Goal: Task Accomplishment & Management: Manage account settings

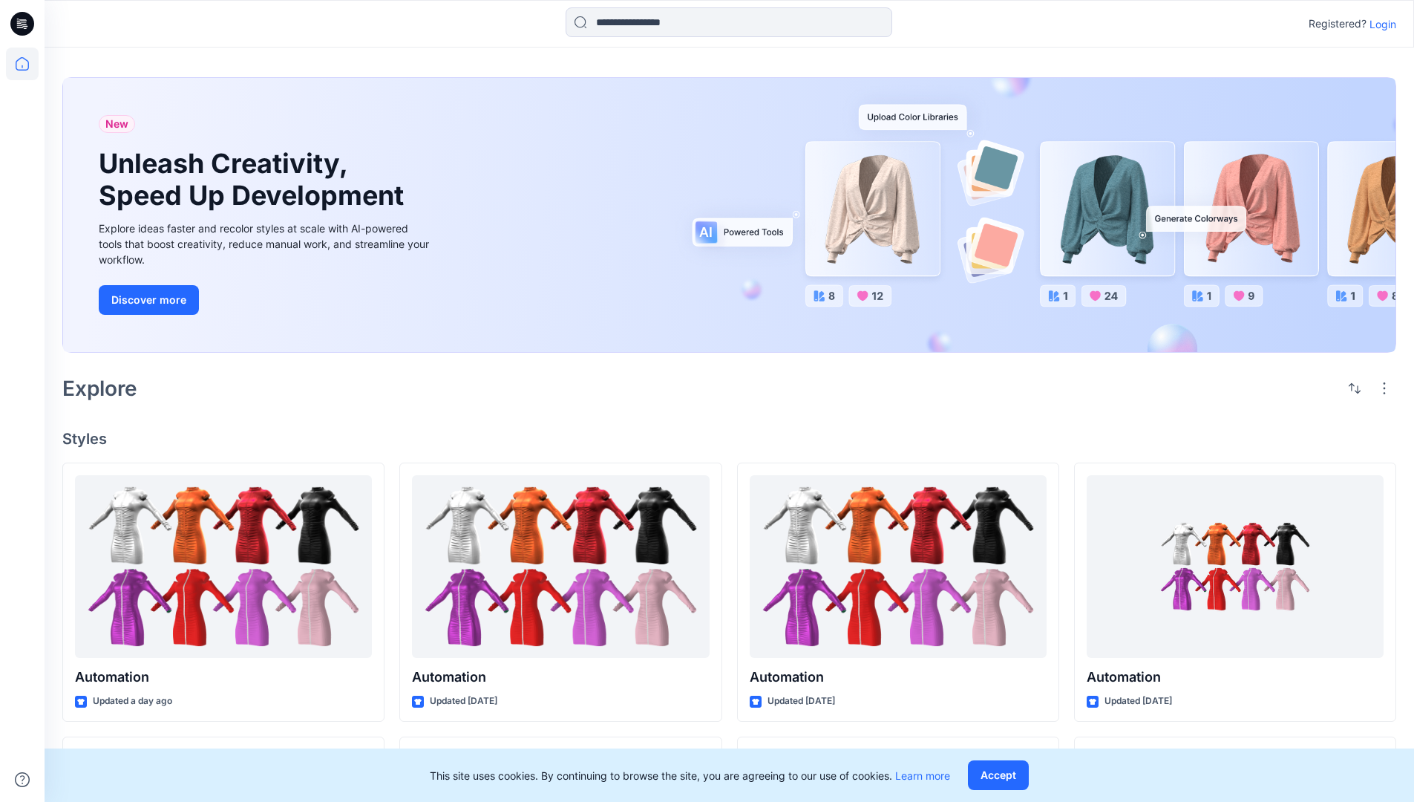
click at [1379, 24] on p "Login" at bounding box center [1383, 24] width 27 height 16
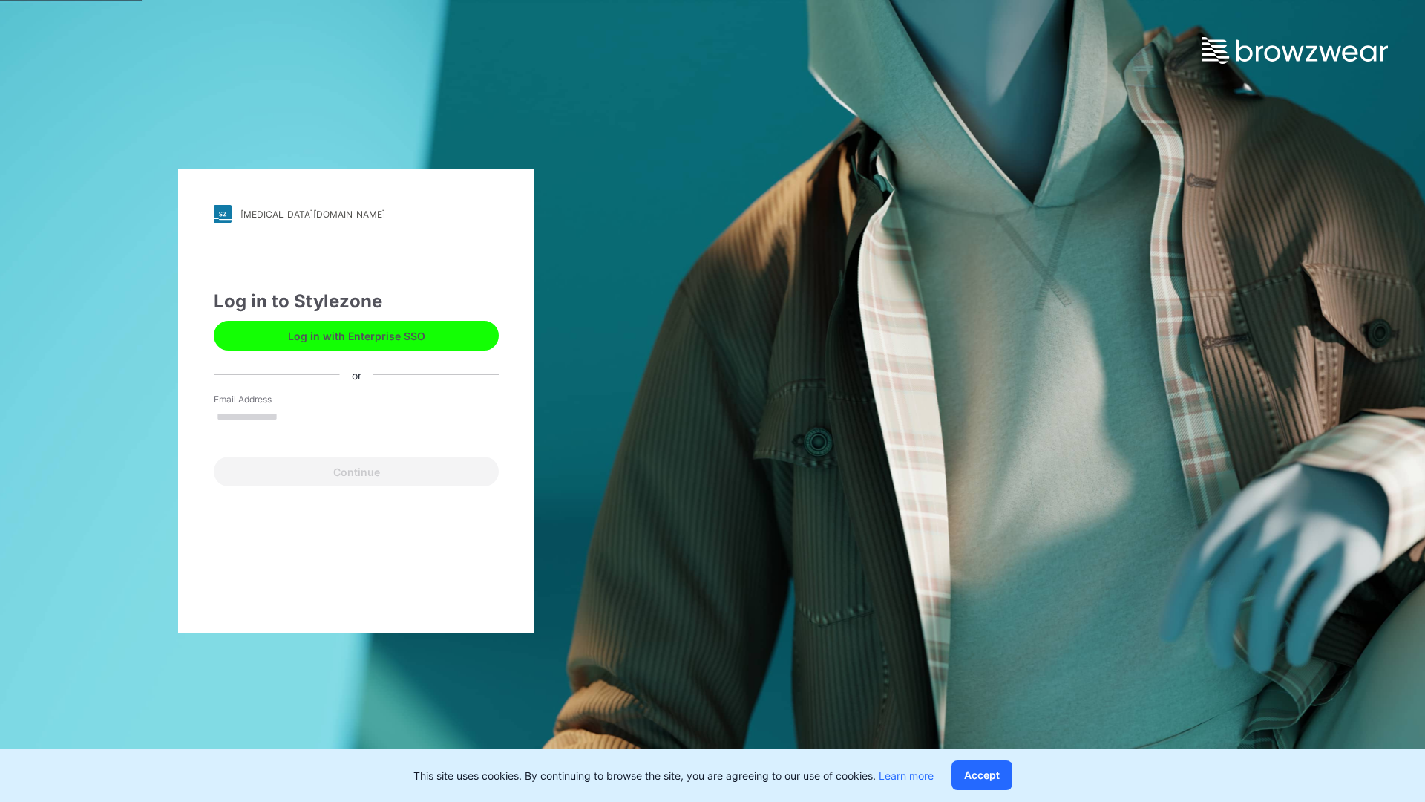
click at [293, 416] on input "Email Address" at bounding box center [356, 417] width 285 height 22
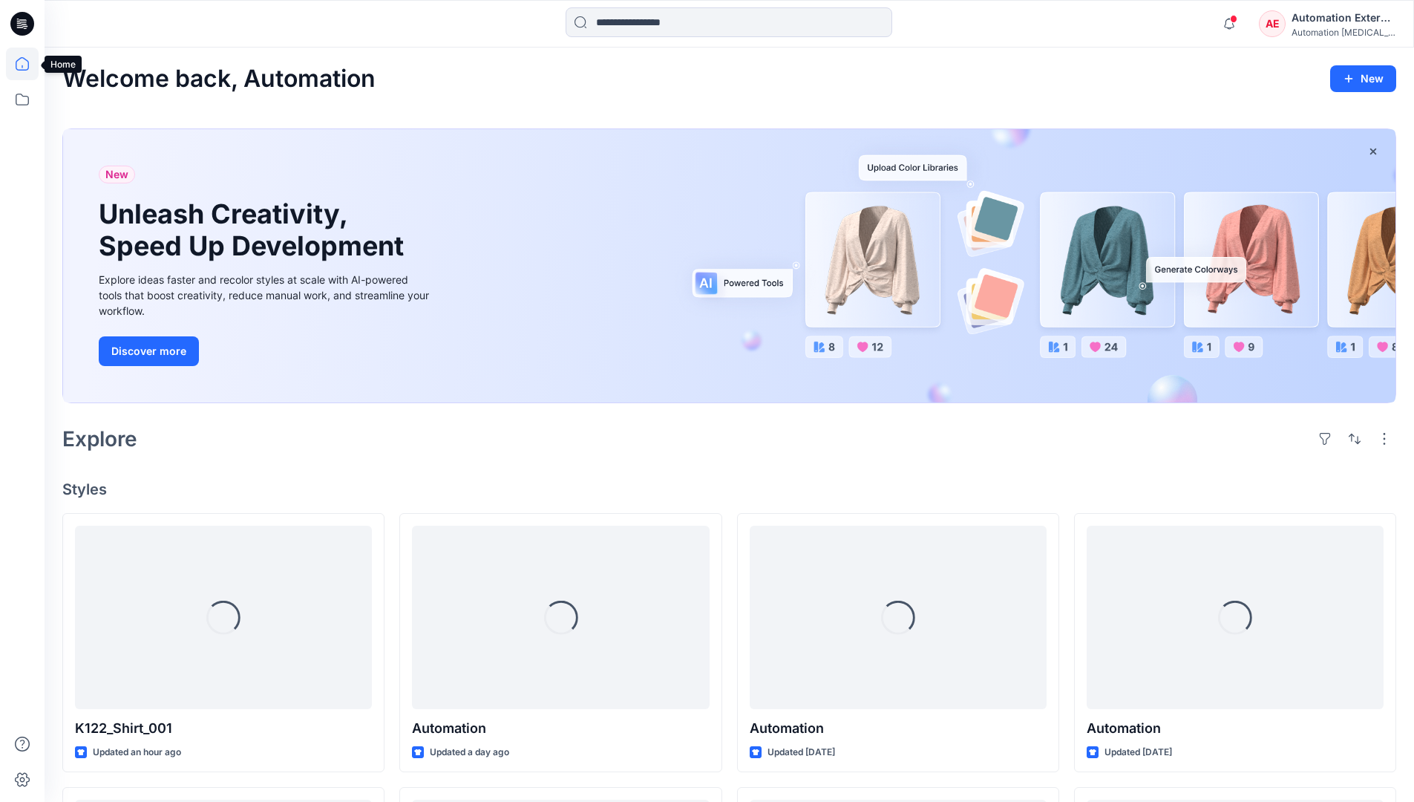
click at [28, 64] on icon at bounding box center [22, 63] width 13 height 13
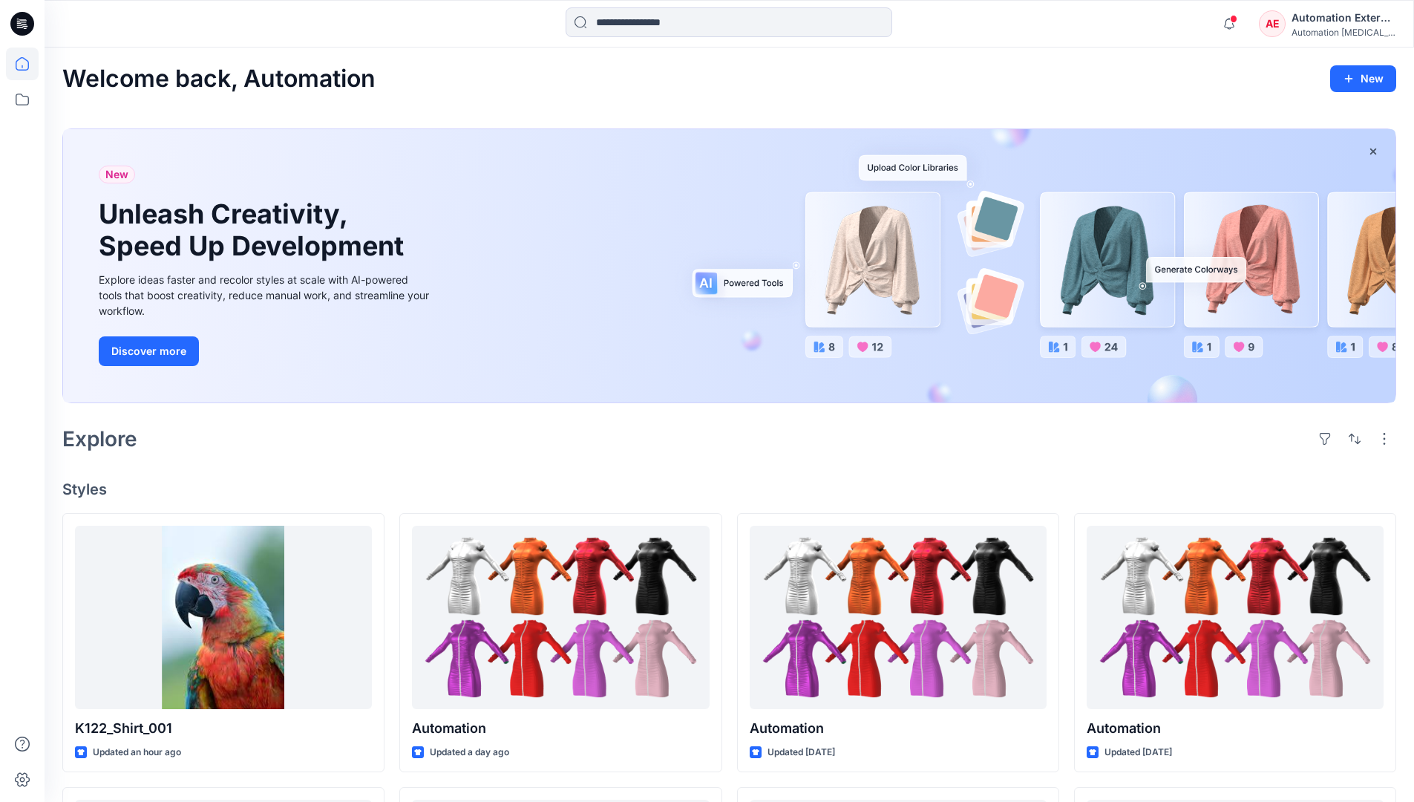
scroll to position [127, 0]
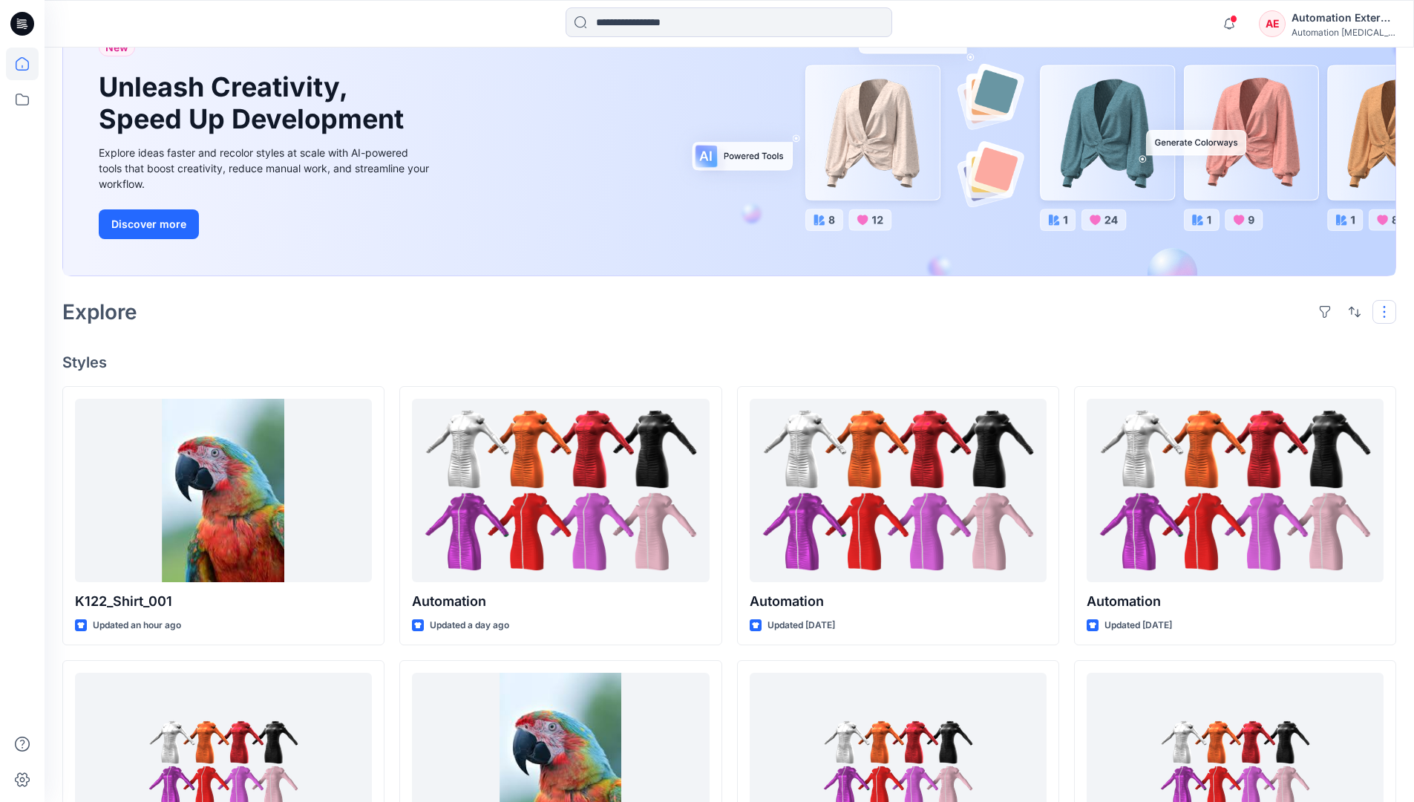
click at [1387, 311] on button "button" at bounding box center [1385, 312] width 24 height 24
click at [1351, 310] on button "button" at bounding box center [1355, 312] width 24 height 24
click at [1289, 342] on p "Last update" at bounding box center [1305, 350] width 94 height 16
click at [1275, 381] on p "A to Z" at bounding box center [1305, 383] width 94 height 16
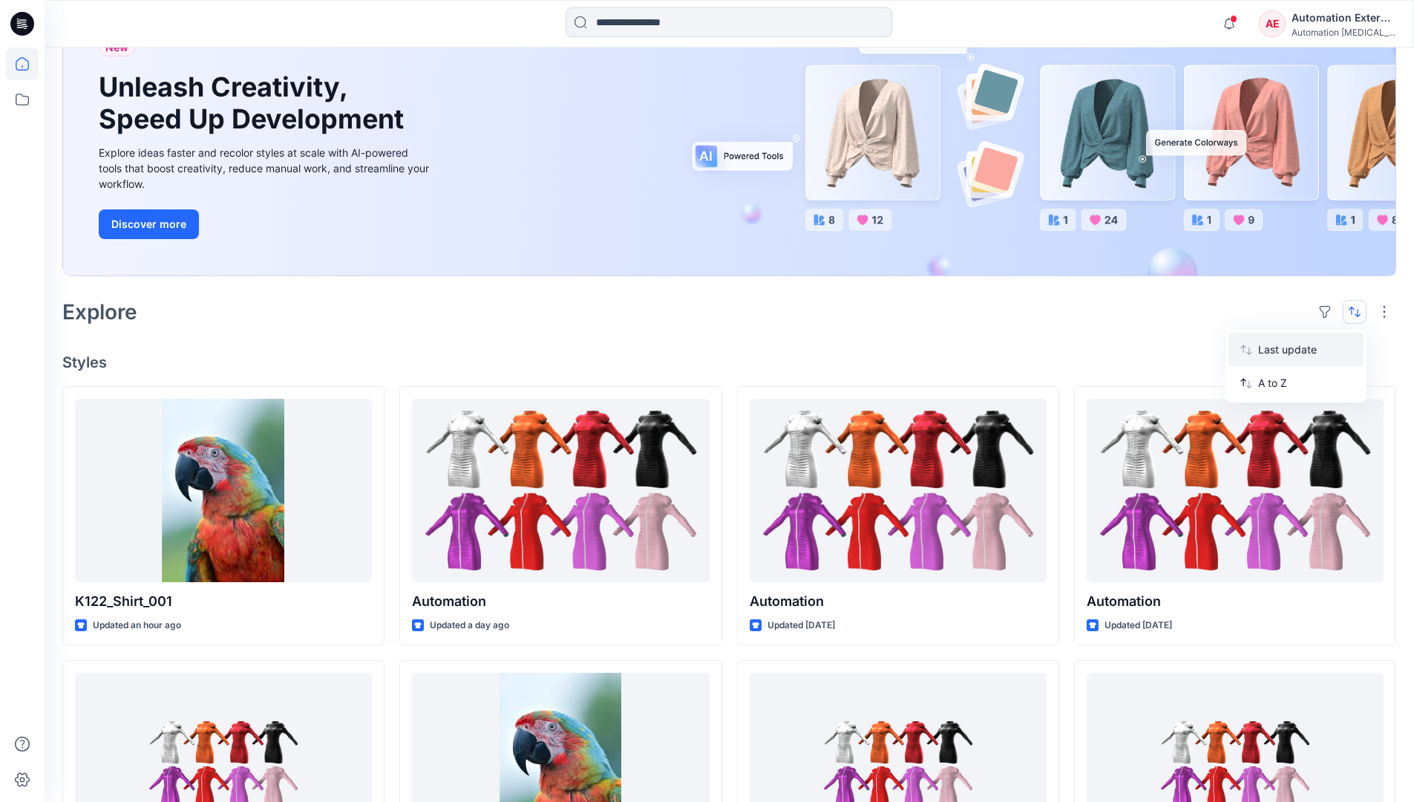
click at [1275, 346] on p "Last update" at bounding box center [1305, 350] width 94 height 16
click at [1275, 388] on p "A to Z" at bounding box center [1305, 383] width 94 height 16
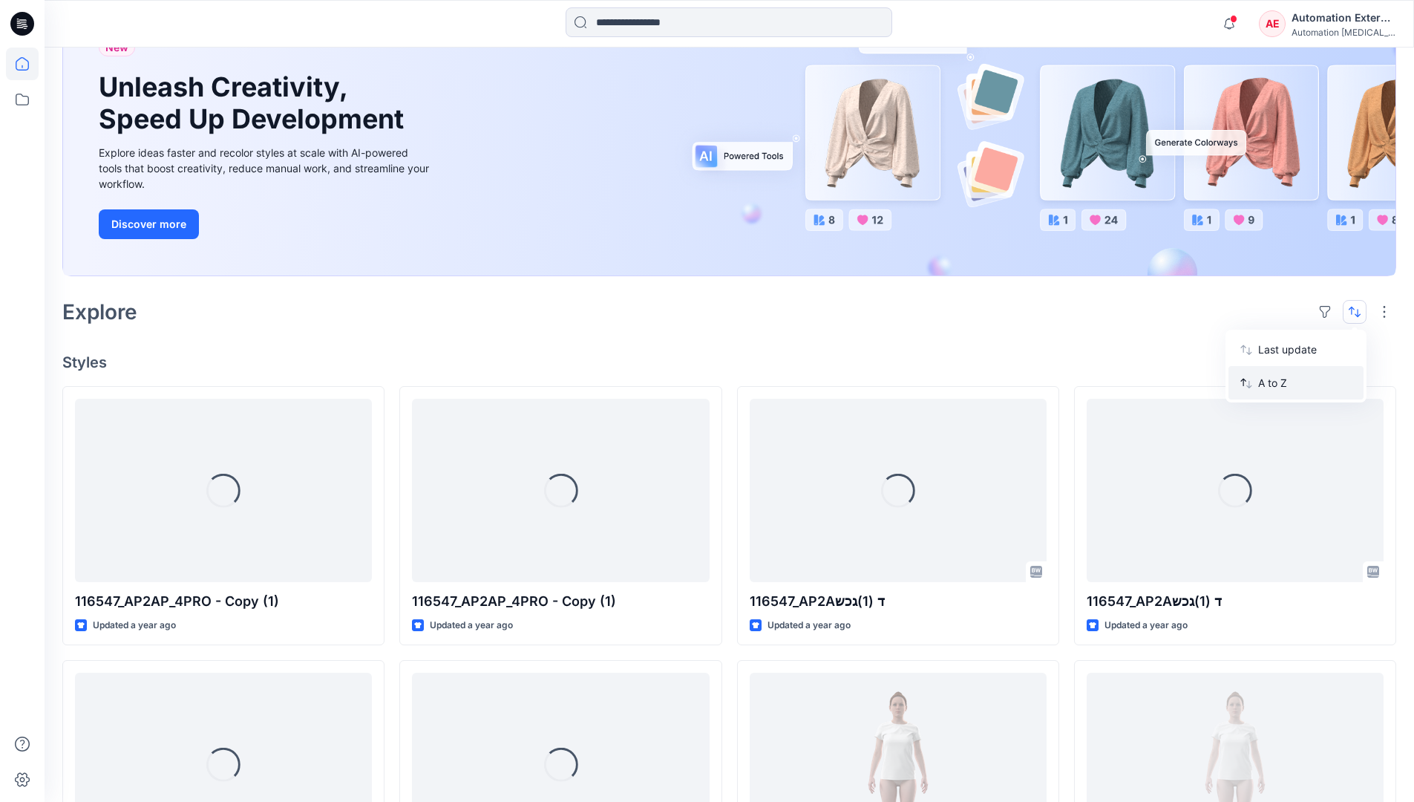
click at [1275, 383] on p "A to Z" at bounding box center [1305, 383] width 94 height 16
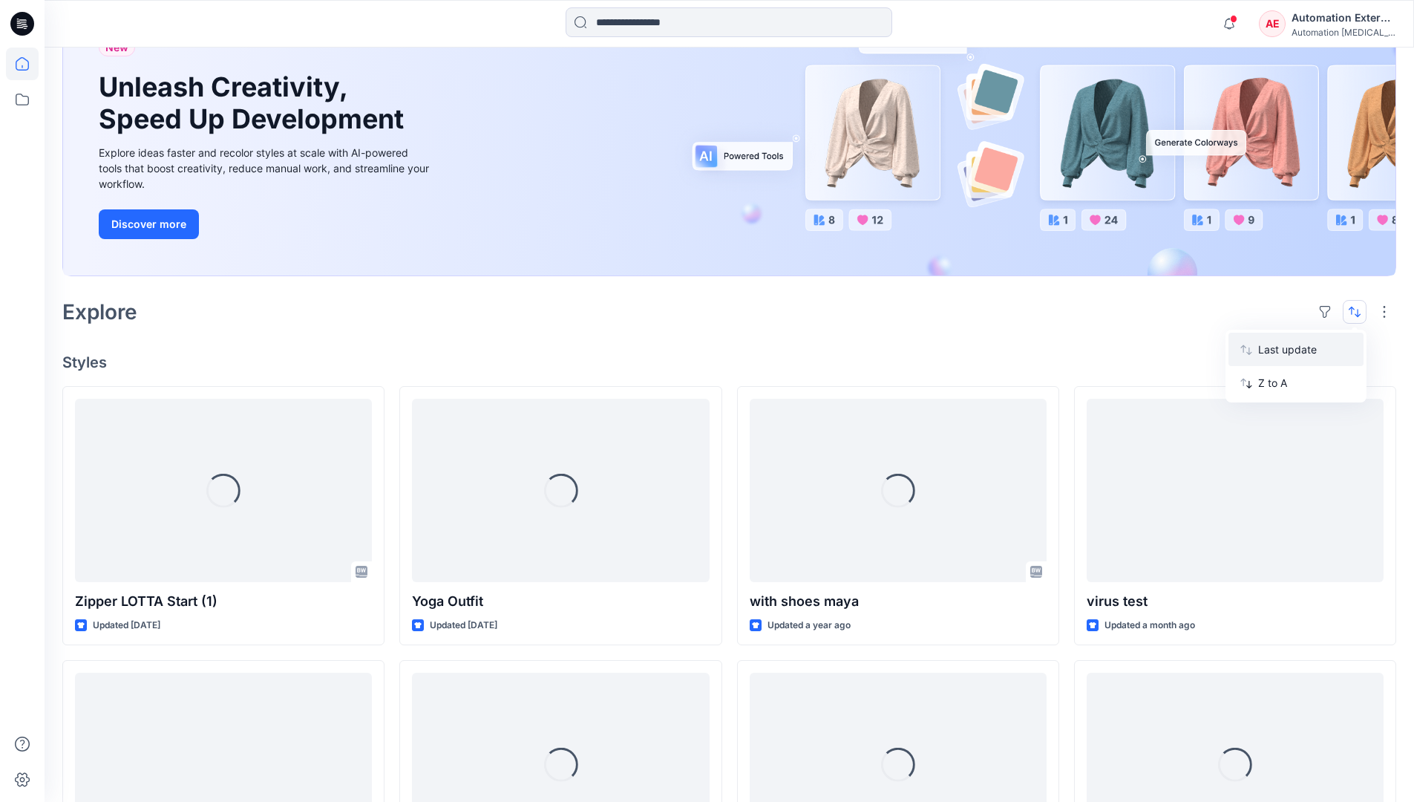
click at [1275, 353] on p "Last update" at bounding box center [1305, 350] width 94 height 16
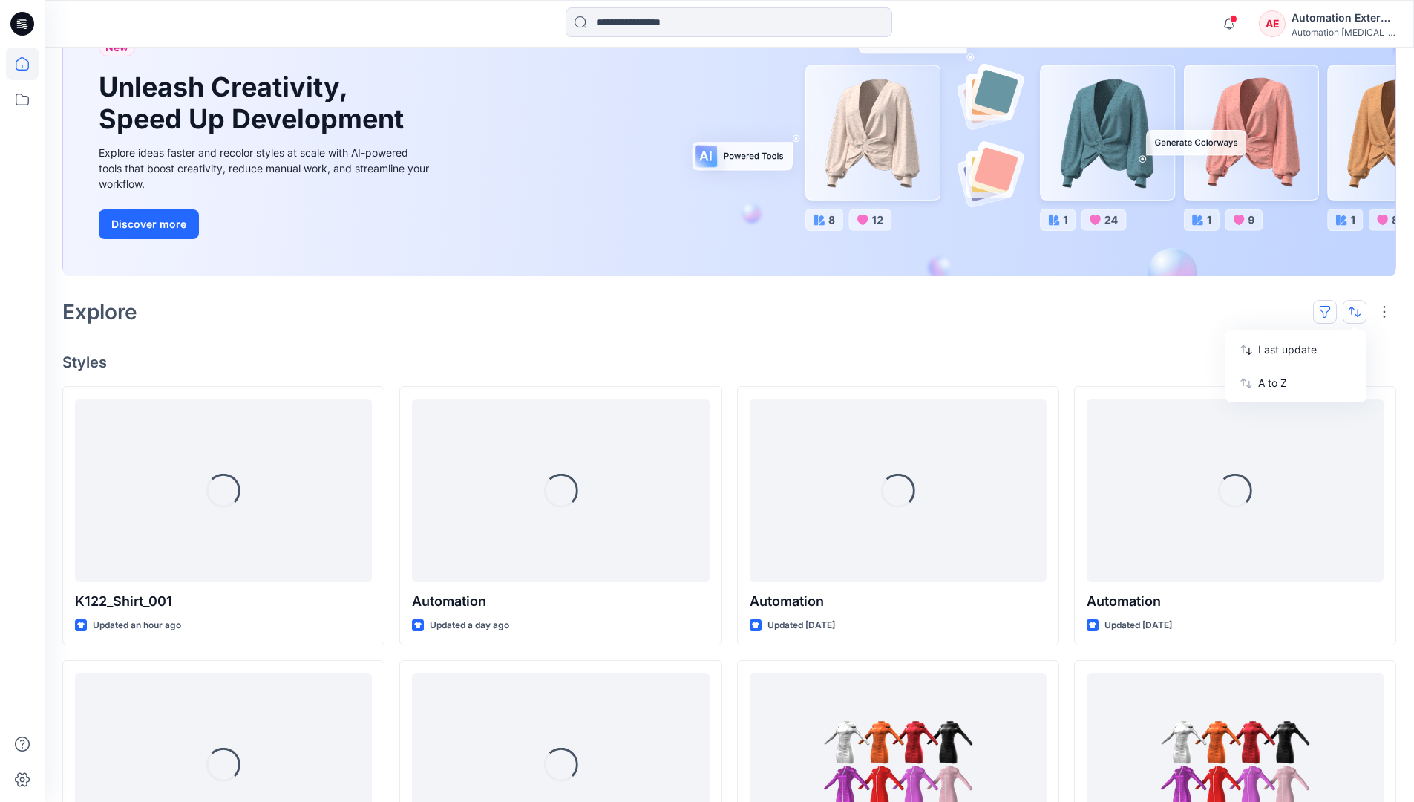
click at [1331, 310] on button "button" at bounding box center [1325, 312] width 24 height 24
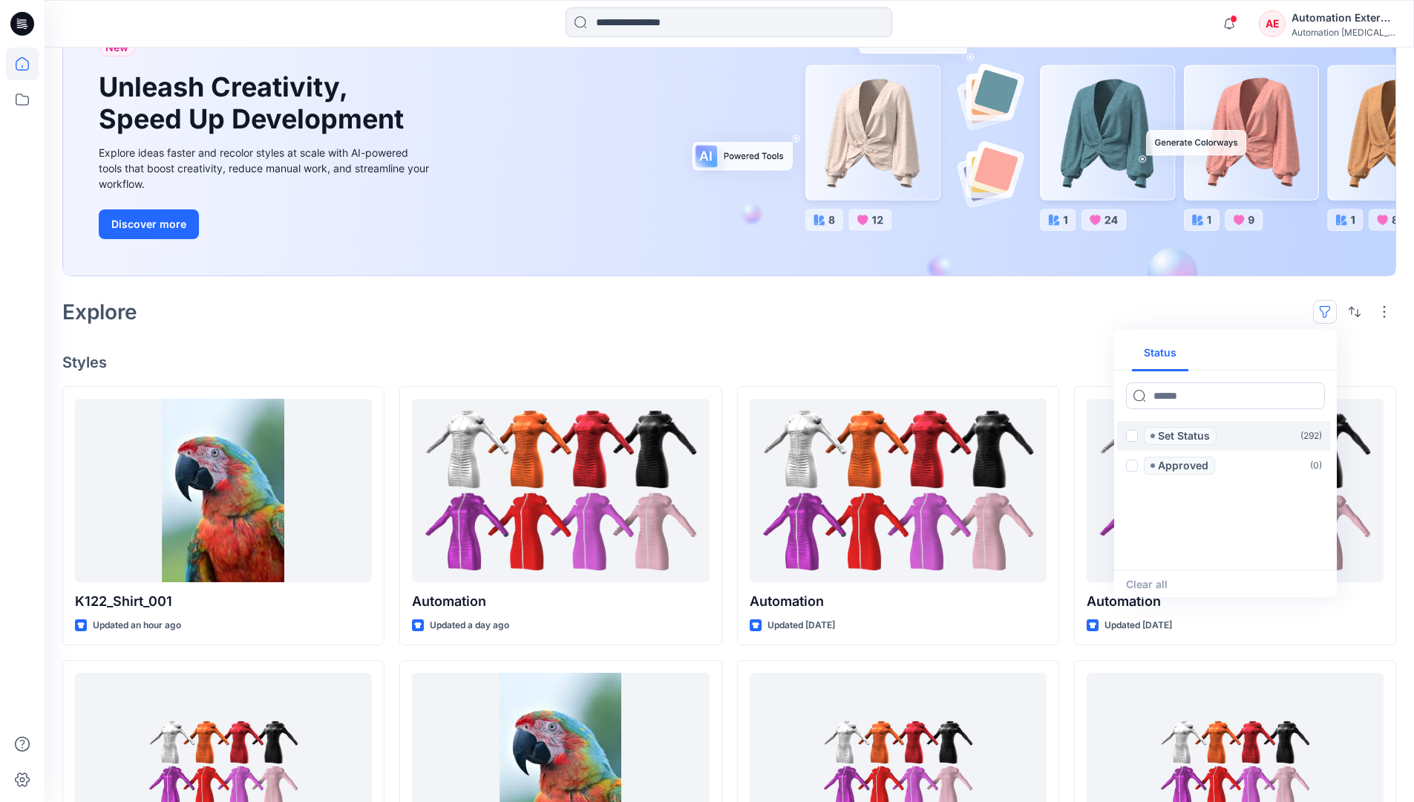
click at [1132, 438] on span at bounding box center [1132, 436] width 12 height 12
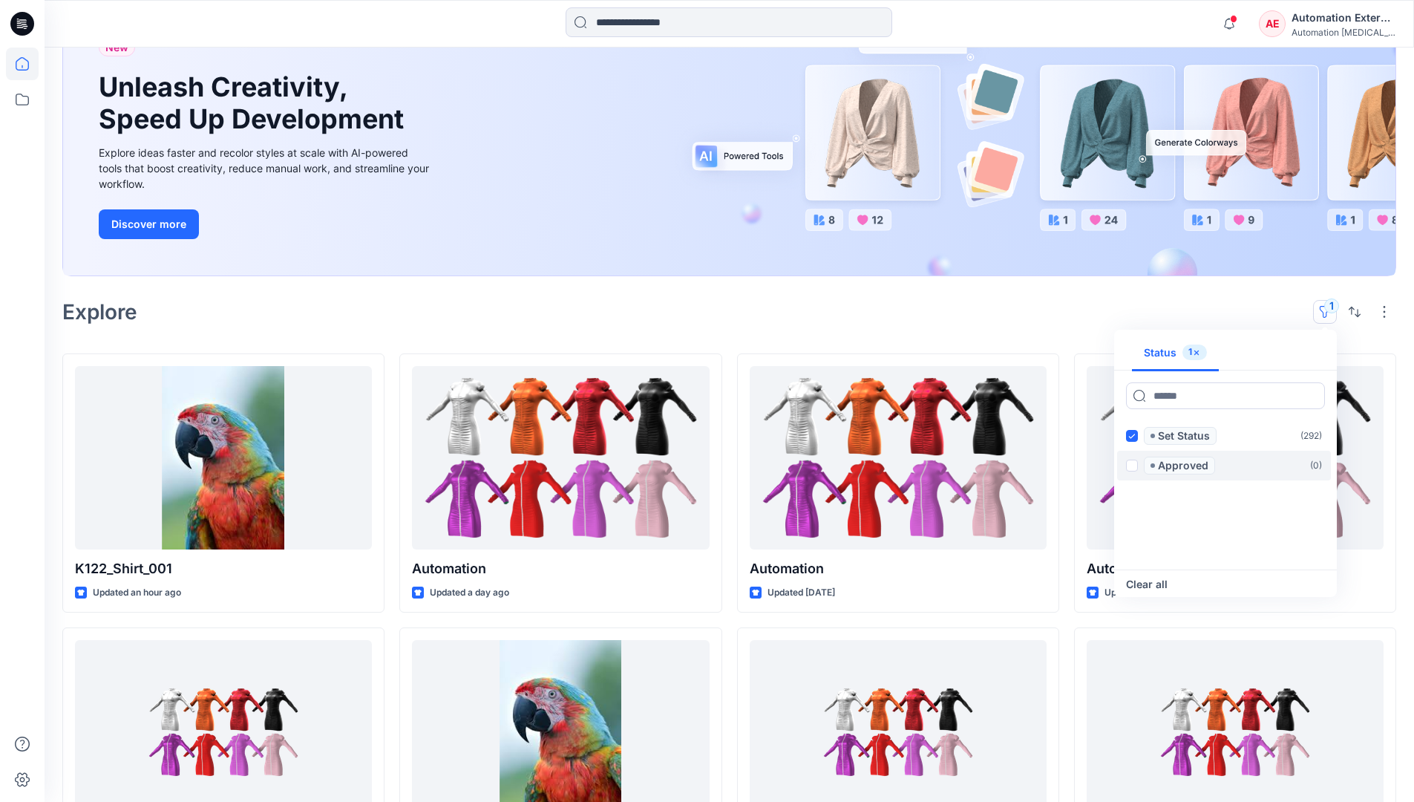
click at [1134, 463] on span at bounding box center [1132, 466] width 12 height 12
click at [1132, 437] on icon at bounding box center [1131, 436] width 7 height 5
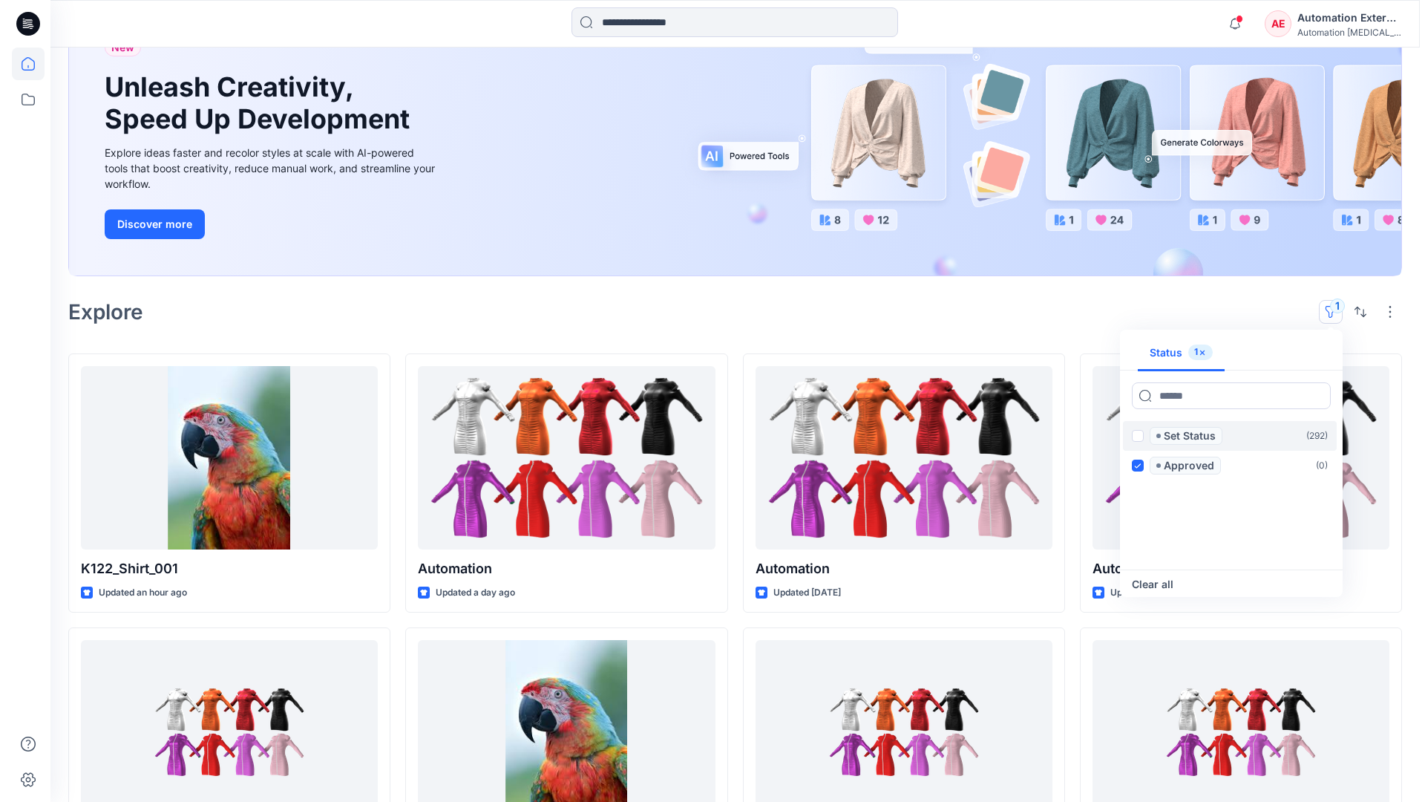
scroll to position [115, 0]
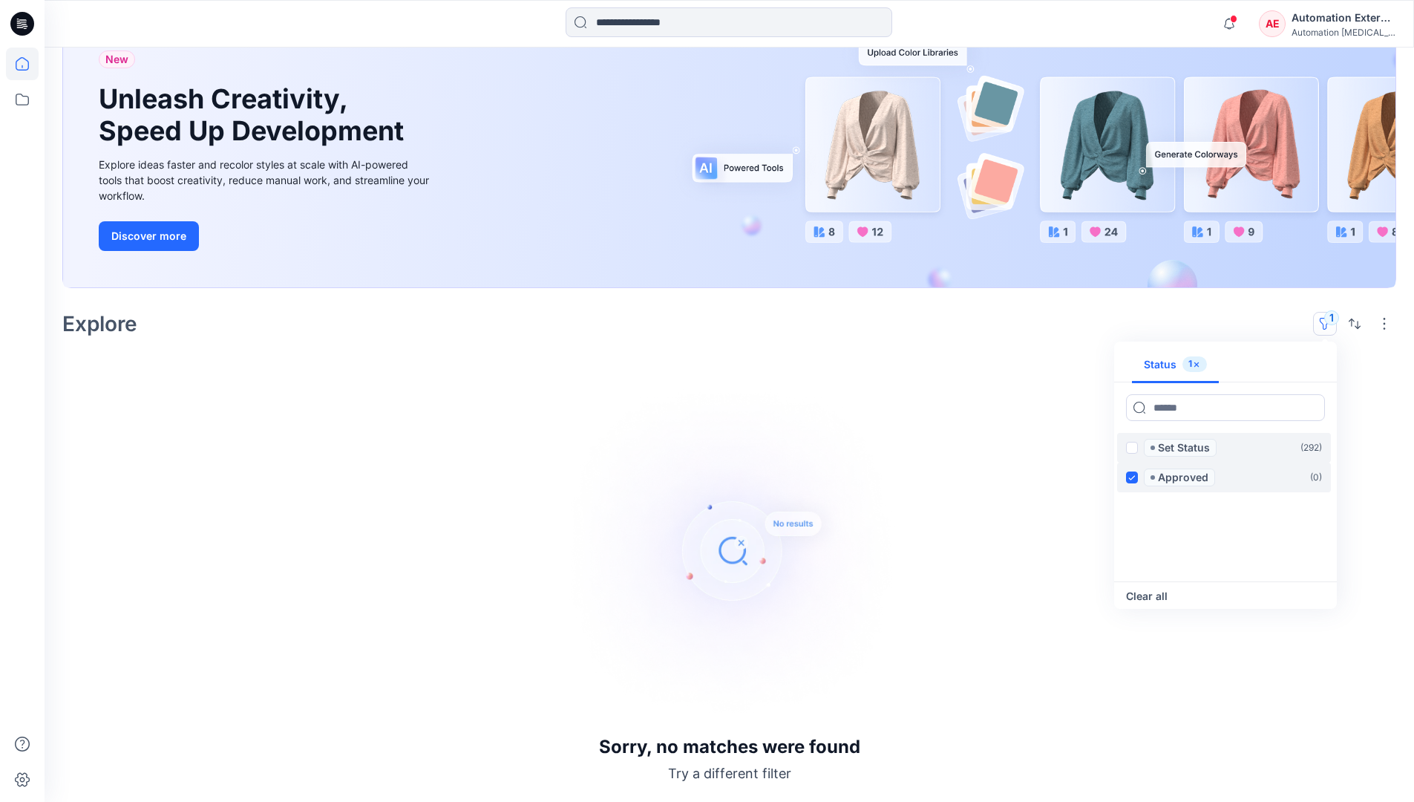
click at [1133, 476] on icon at bounding box center [1131, 477] width 7 height 5
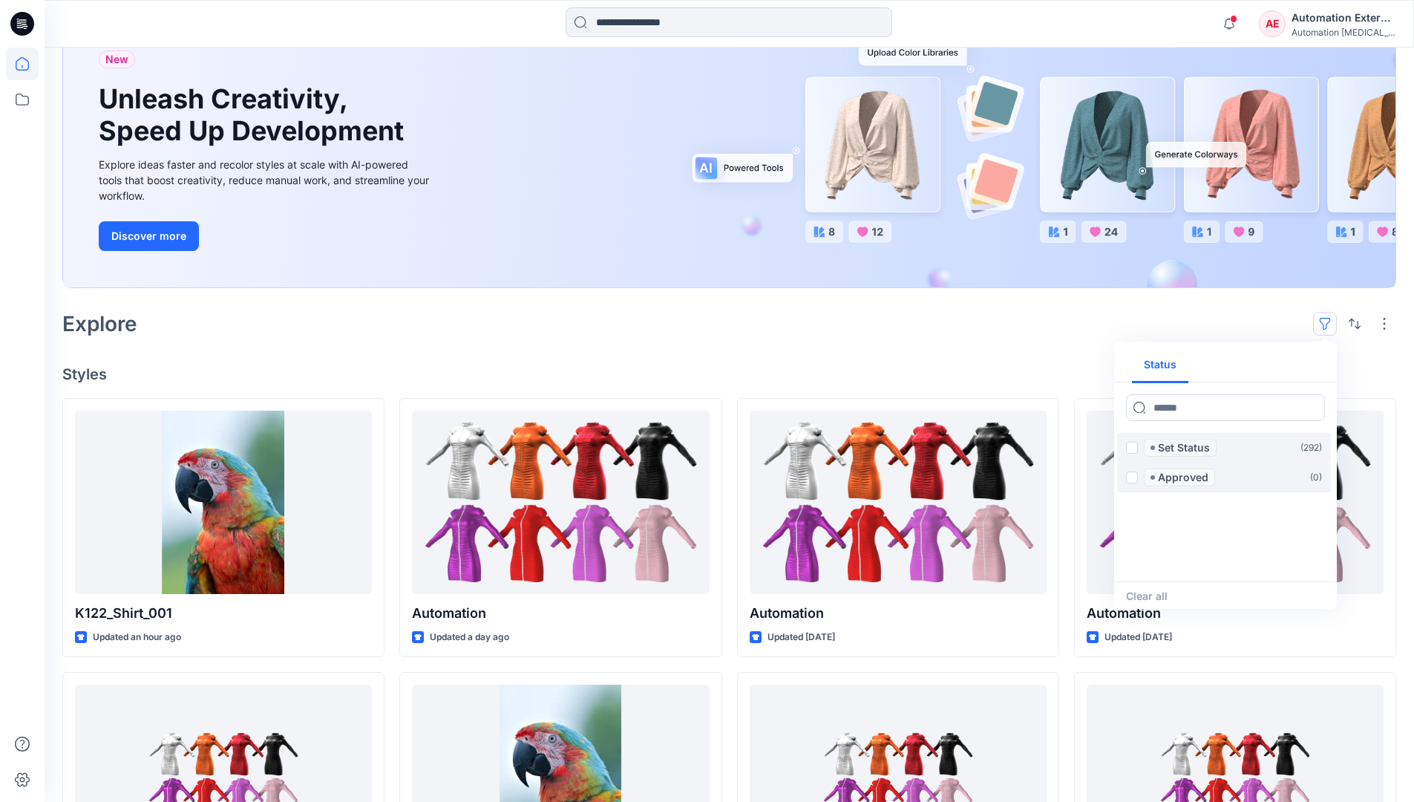
click at [1279, 366] on div "Status" at bounding box center [1225, 364] width 223 height 35
click at [1170, 364] on button "Status" at bounding box center [1160, 365] width 56 height 36
click at [1181, 411] on input at bounding box center [1225, 407] width 199 height 27
type input "******"
click at [1187, 449] on p "Set Status" at bounding box center [1184, 448] width 52 height 18
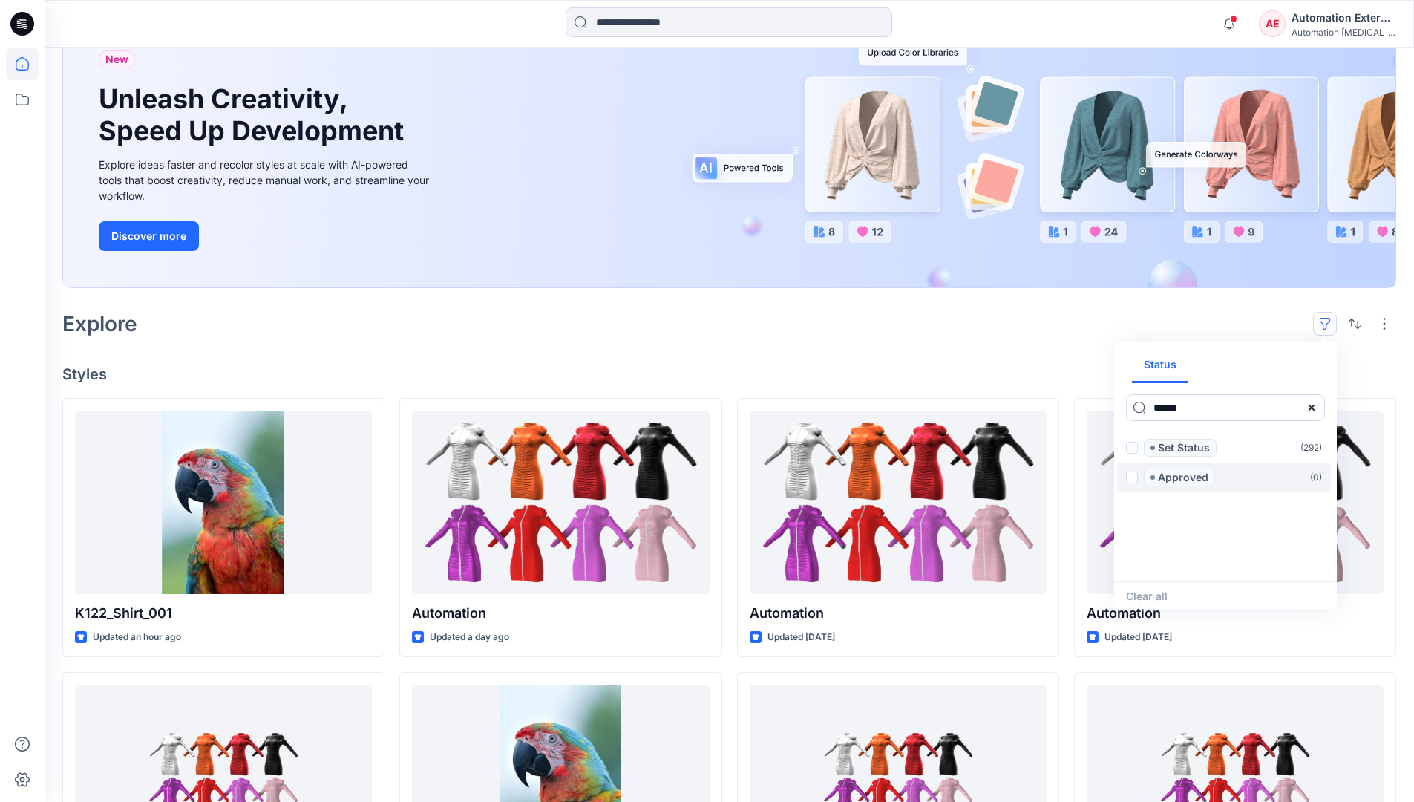
click at [1316, 412] on icon at bounding box center [1312, 408] width 12 height 12
click at [1170, 370] on button "Status" at bounding box center [1160, 365] width 56 height 36
click at [1183, 448] on p "Set Status" at bounding box center [1184, 448] width 52 height 18
click at [1135, 449] on span at bounding box center [1132, 448] width 12 height 12
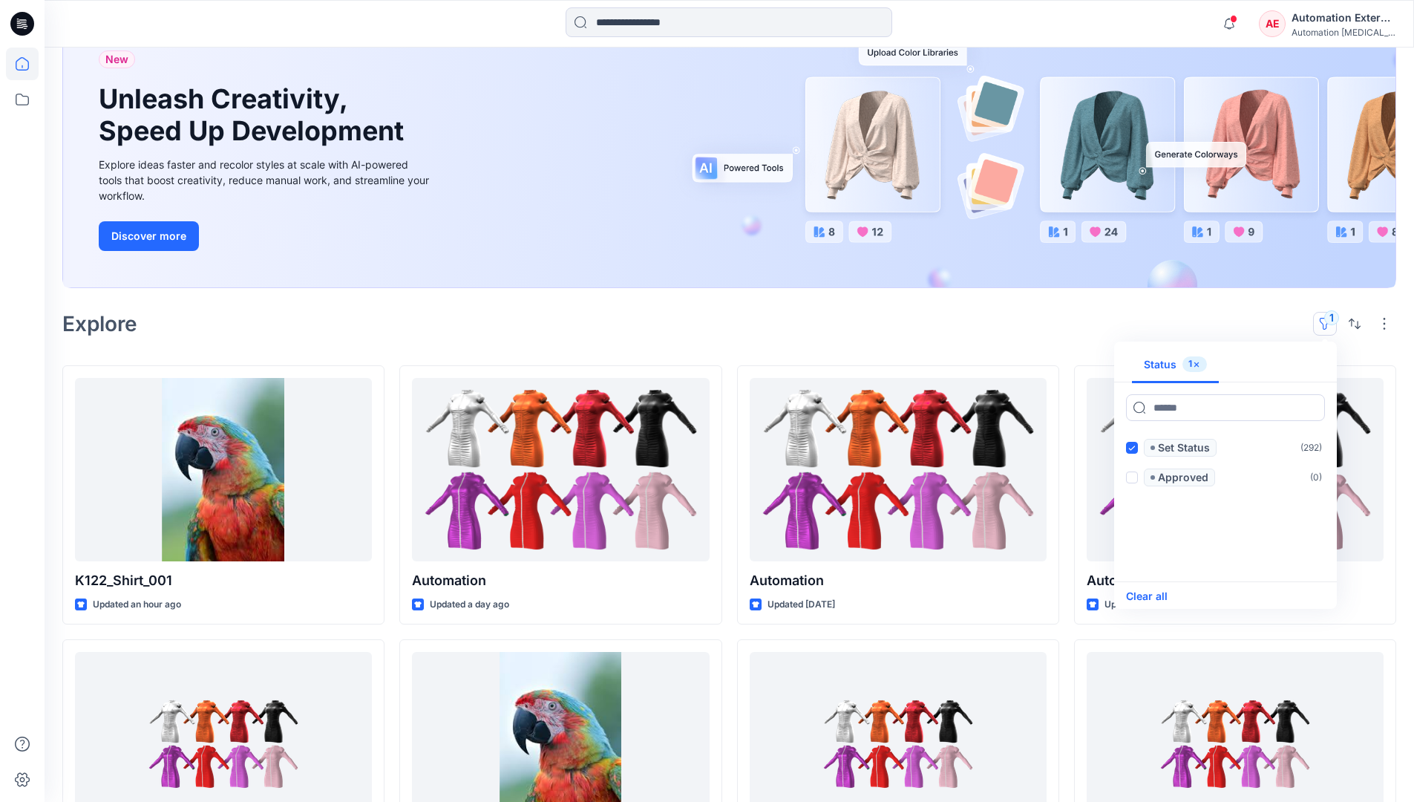
click at [1158, 595] on button "Clear all" at bounding box center [1147, 596] width 42 height 18
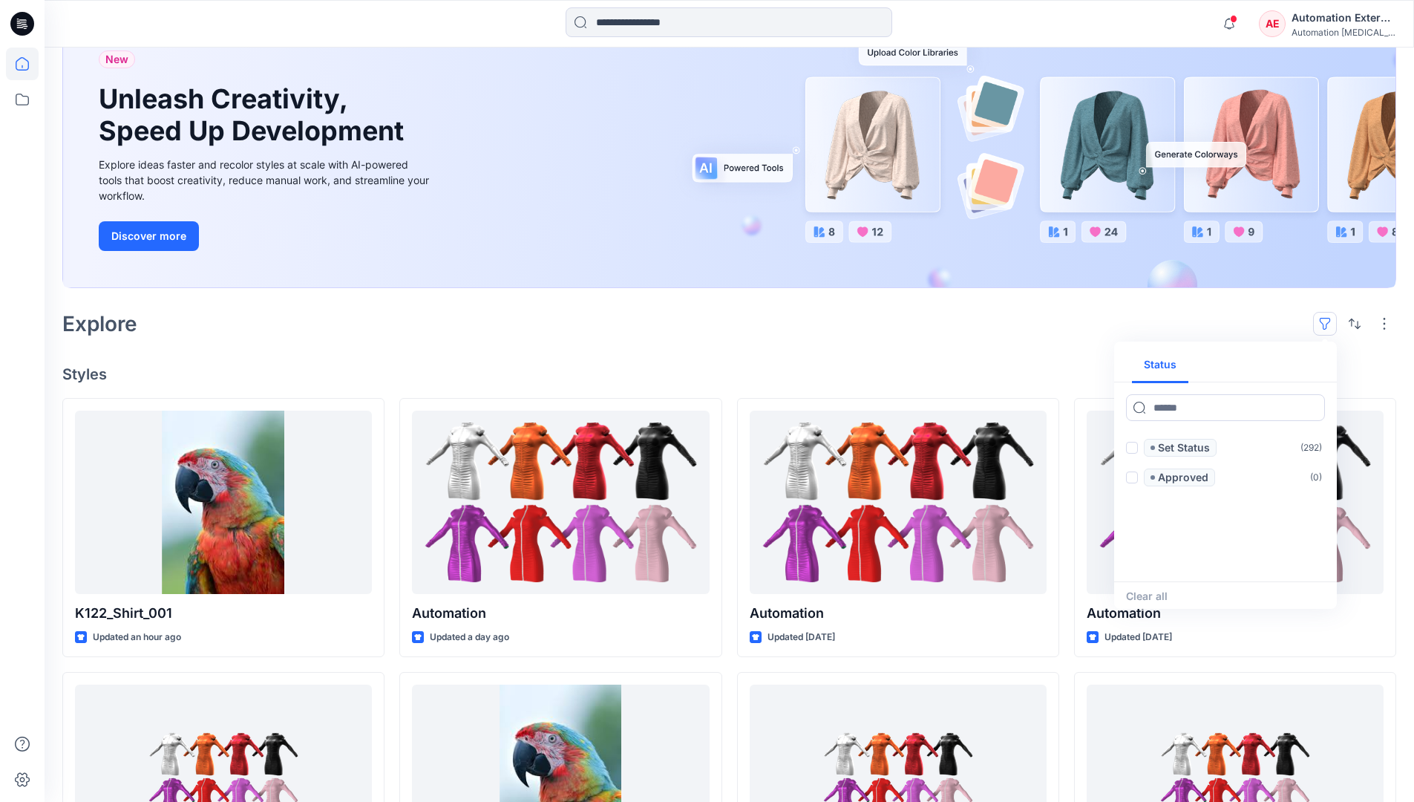
click at [1329, 318] on button "button" at bounding box center [1325, 324] width 24 height 24
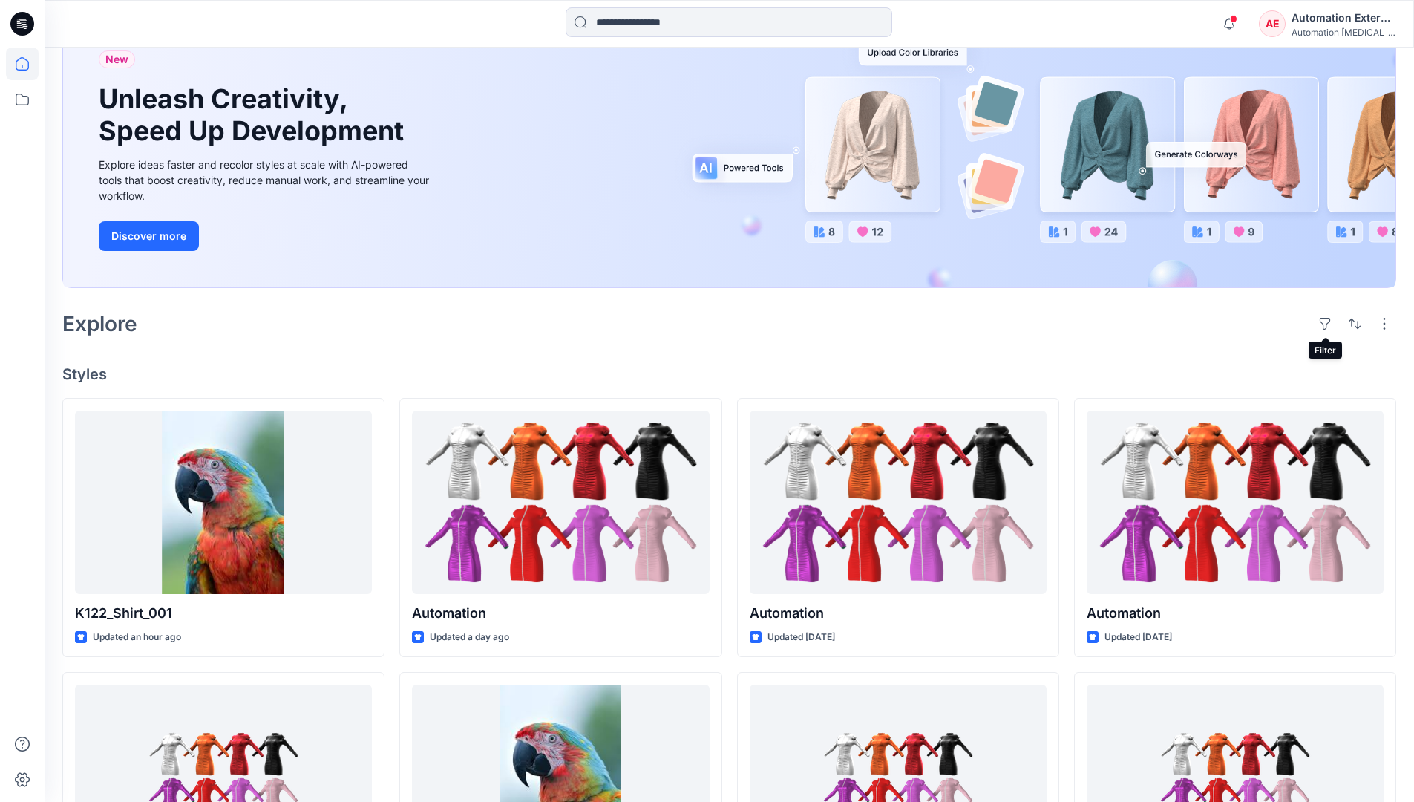
click at [1344, 23] on div "Automation External" at bounding box center [1344, 18] width 104 height 18
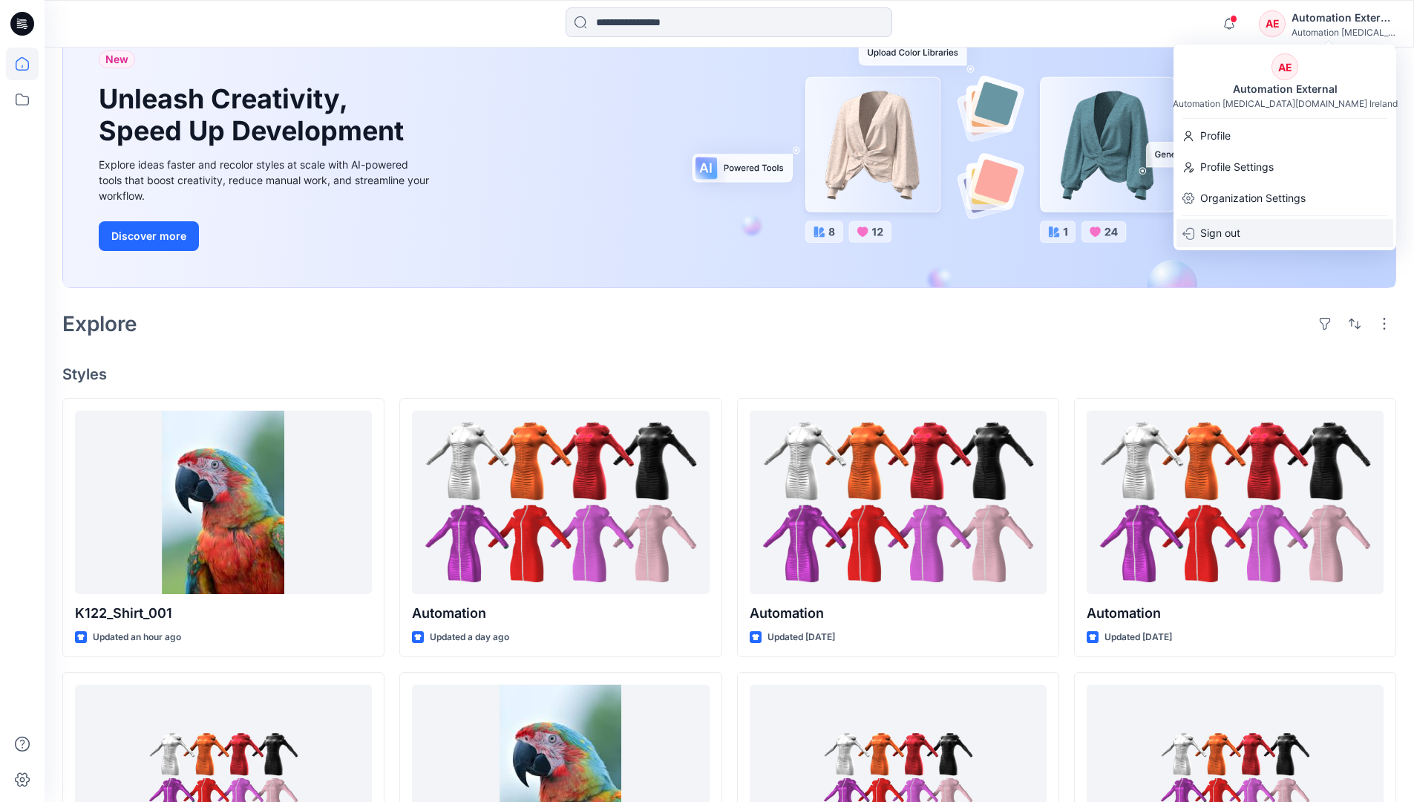
click at [1249, 231] on div "Sign out" at bounding box center [1285, 233] width 217 height 28
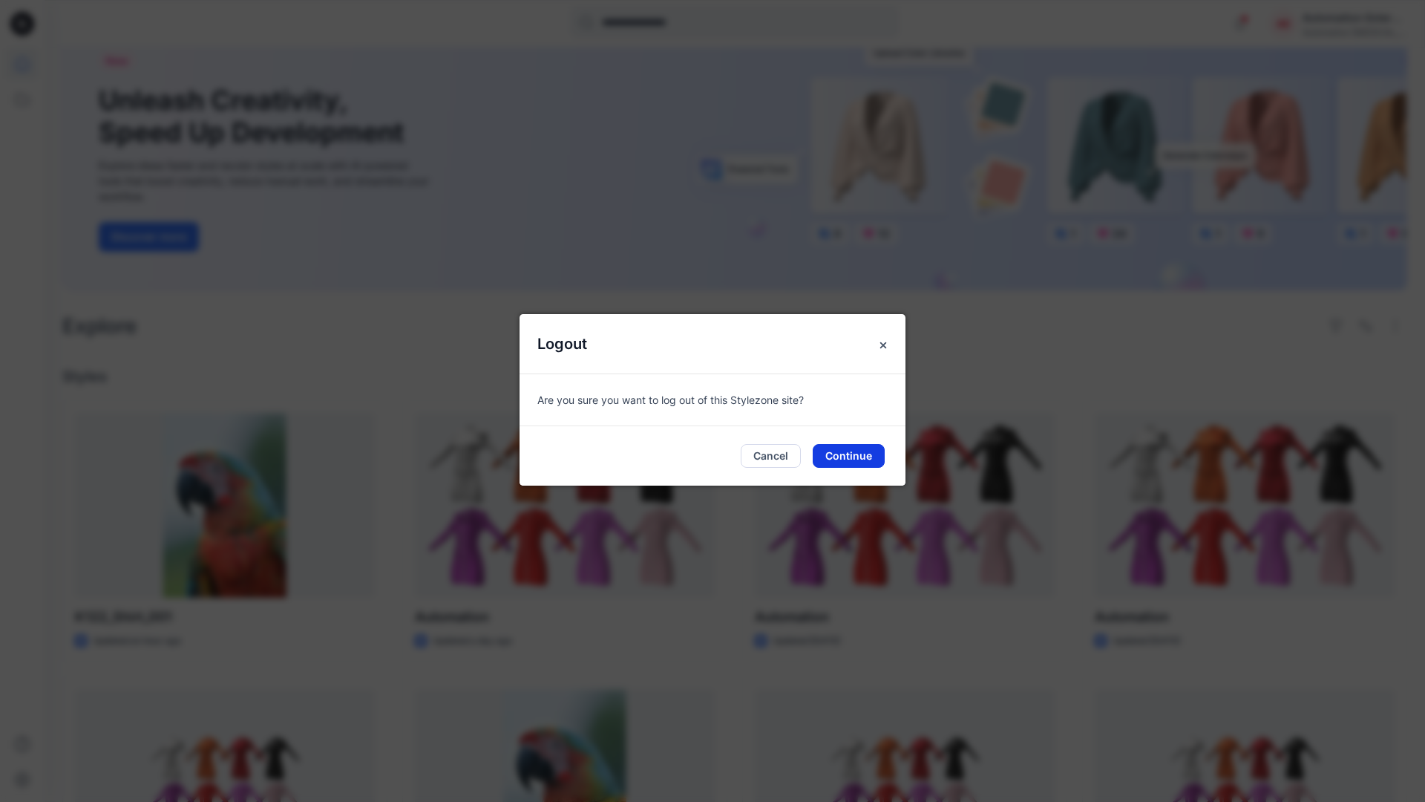
click at [858, 450] on button "Continue" at bounding box center [849, 456] width 72 height 24
